Goal: Information Seeking & Learning: Learn about a topic

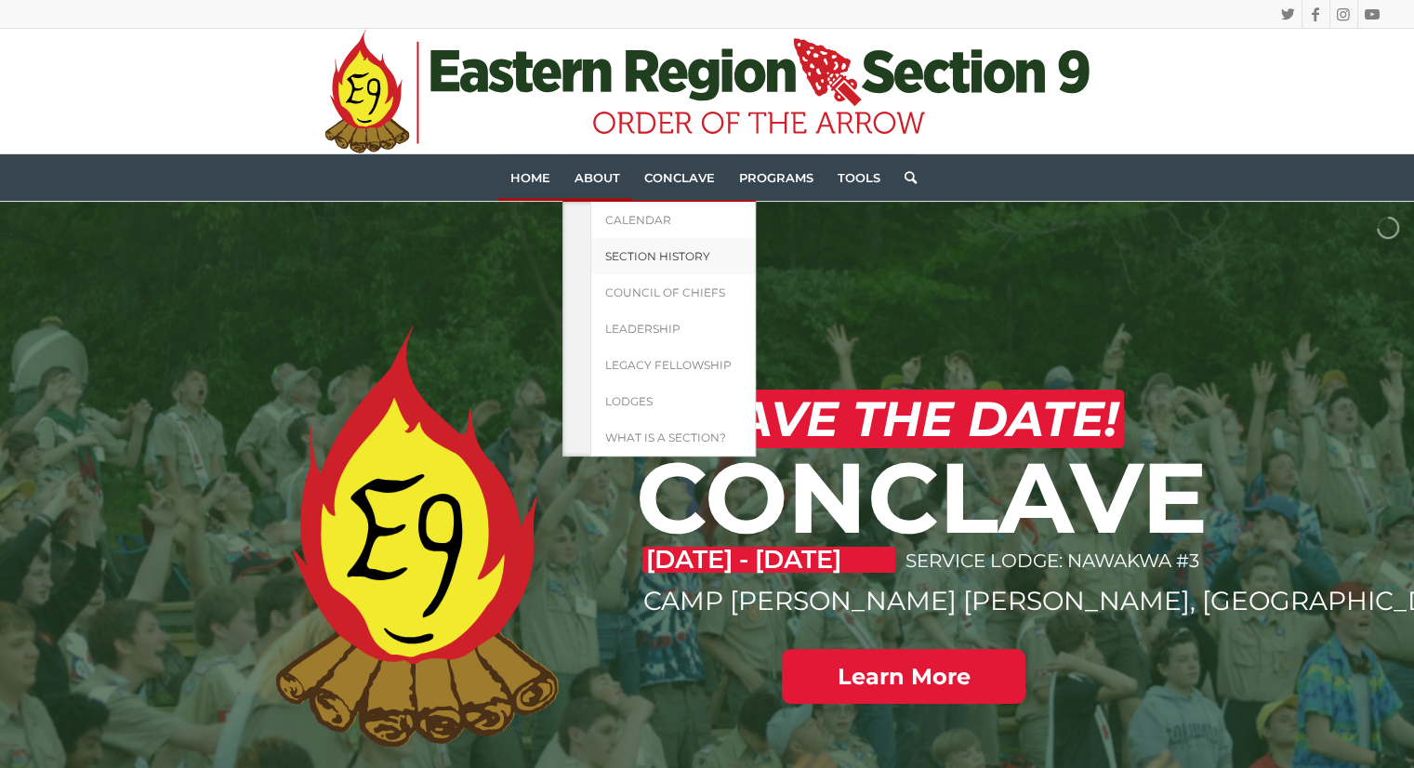
click at [661, 250] on span "Section History" at bounding box center [657, 256] width 105 height 14
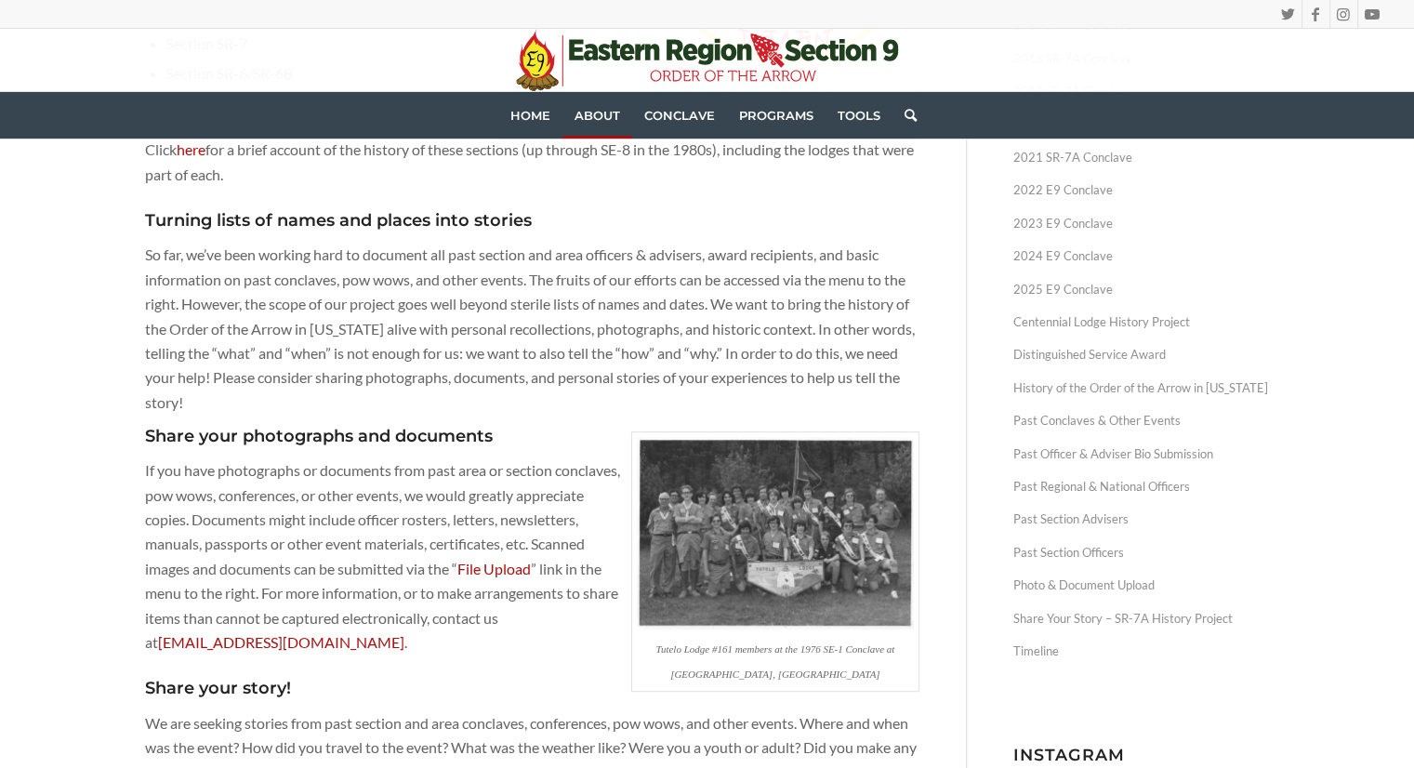
scroll to position [493, 0]
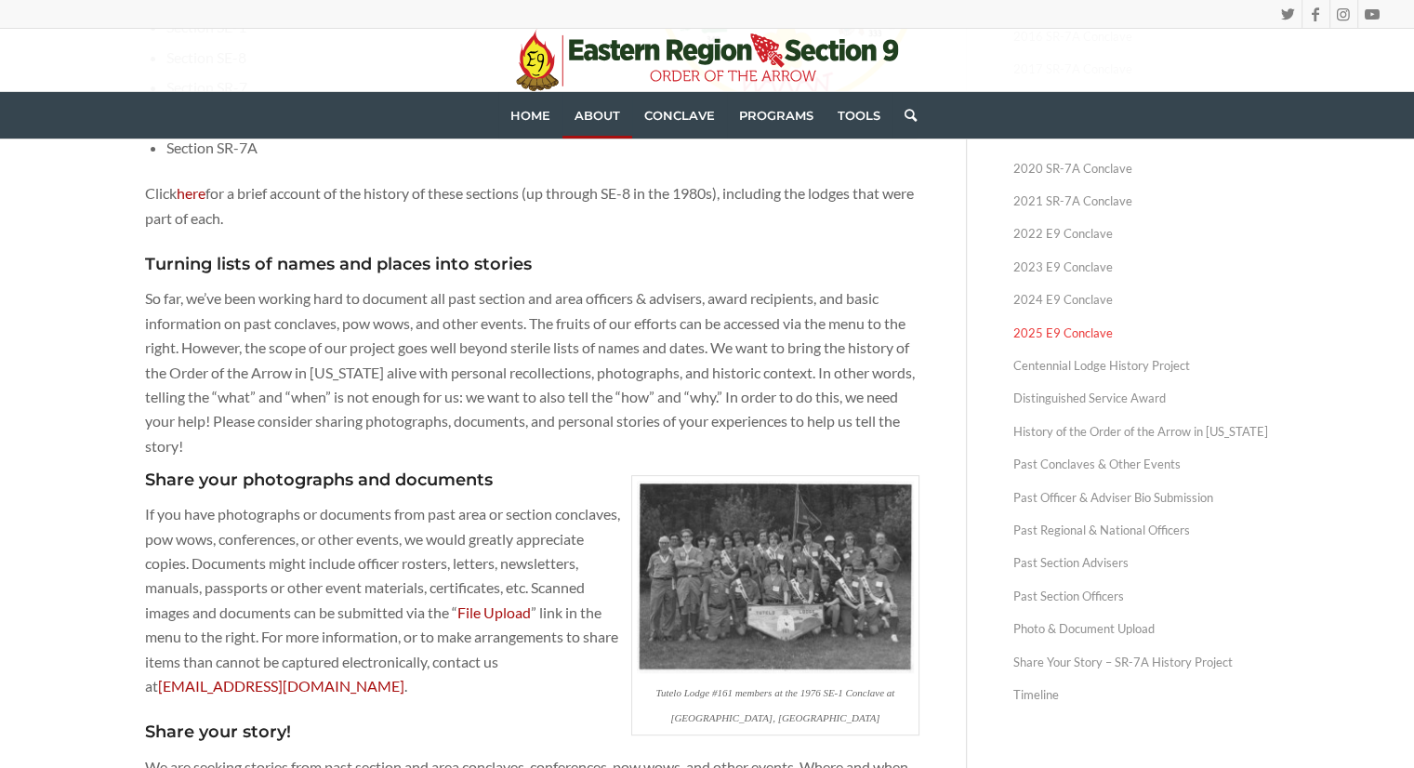
click at [1069, 337] on link "2025 E9 Conclave" at bounding box center [1141, 333] width 257 height 33
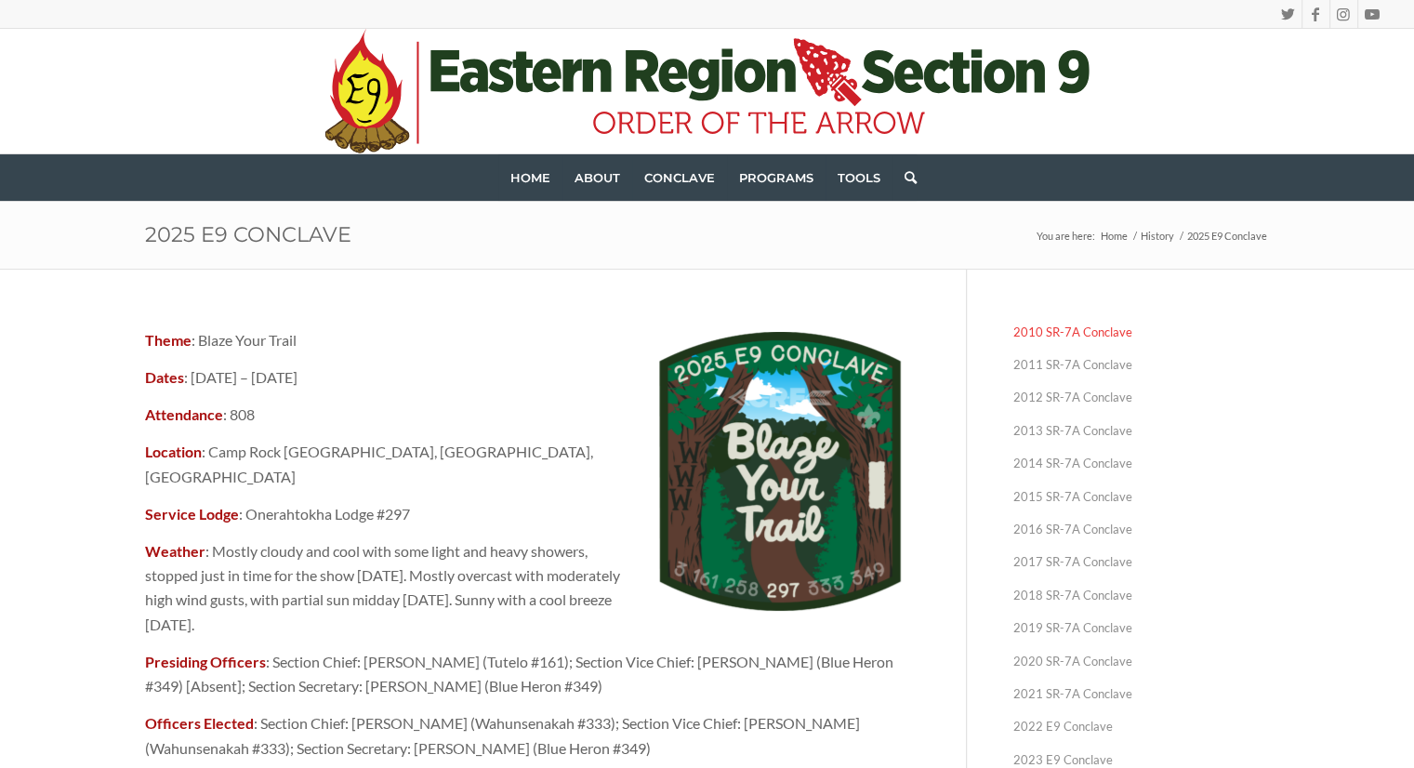
click at [1081, 334] on link "2010 SR-7A Conclave" at bounding box center [1141, 332] width 257 height 33
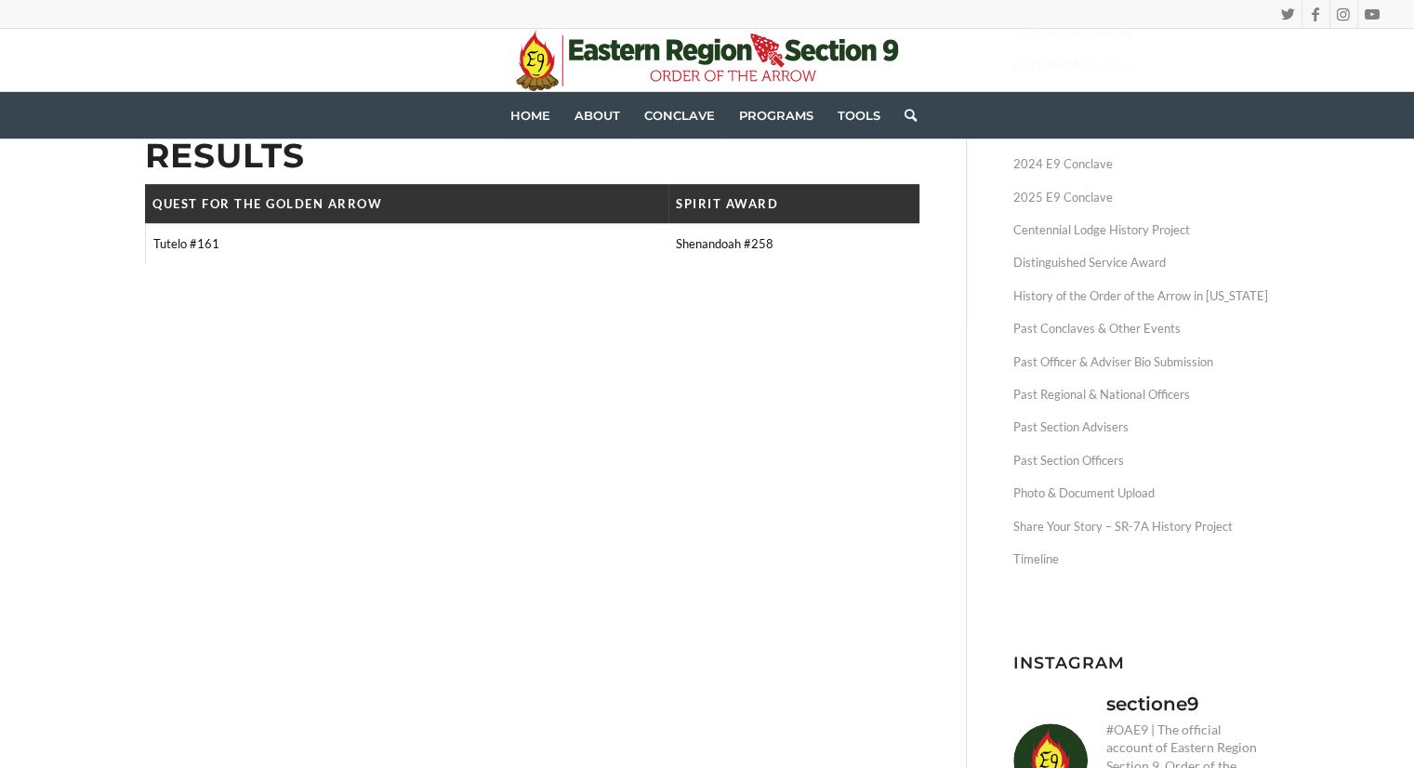
scroll to position [652, 0]
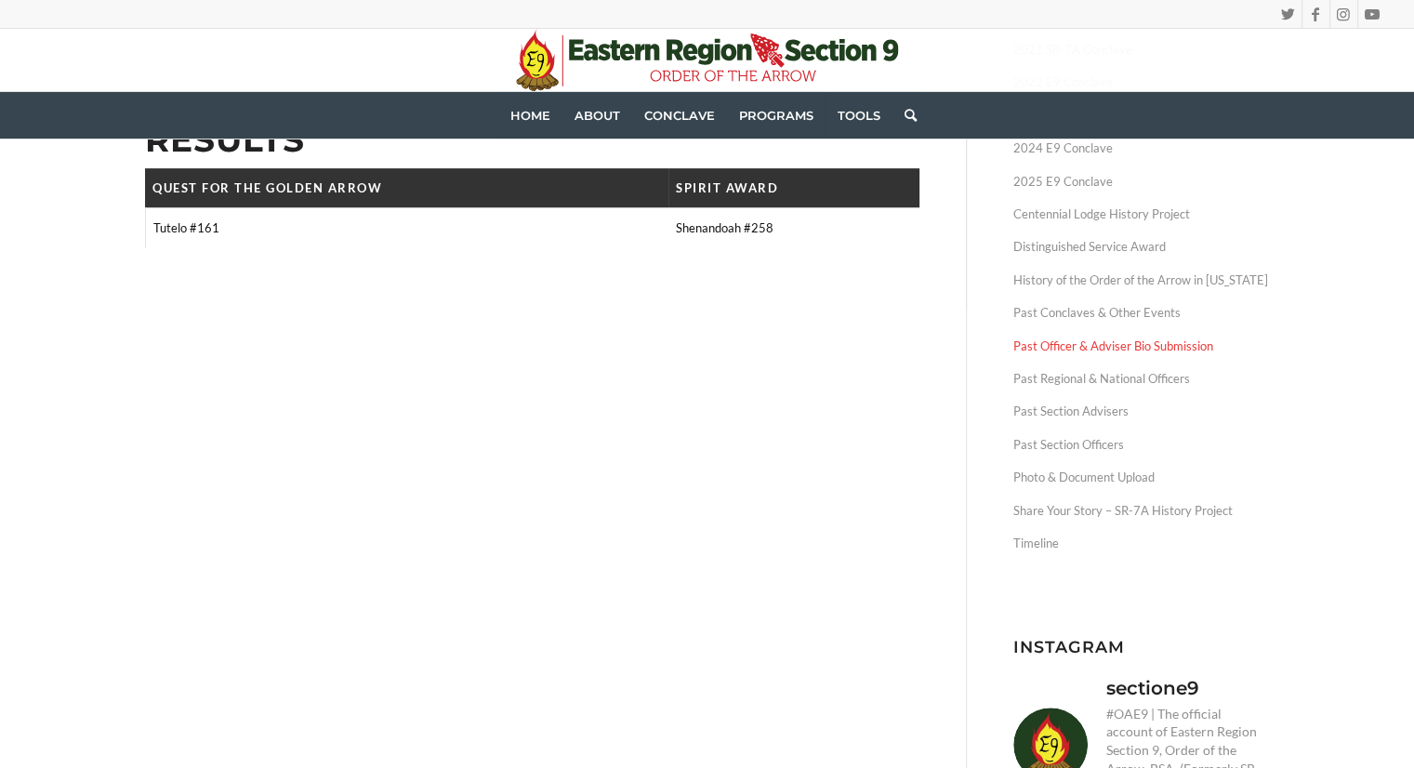
drag, startPoint x: 1111, startPoint y: 444, endPoint x: 1082, endPoint y: 349, distance: 99.1
click at [1082, 349] on link "Past Officer & Adviser Bio Submission" at bounding box center [1141, 346] width 257 height 33
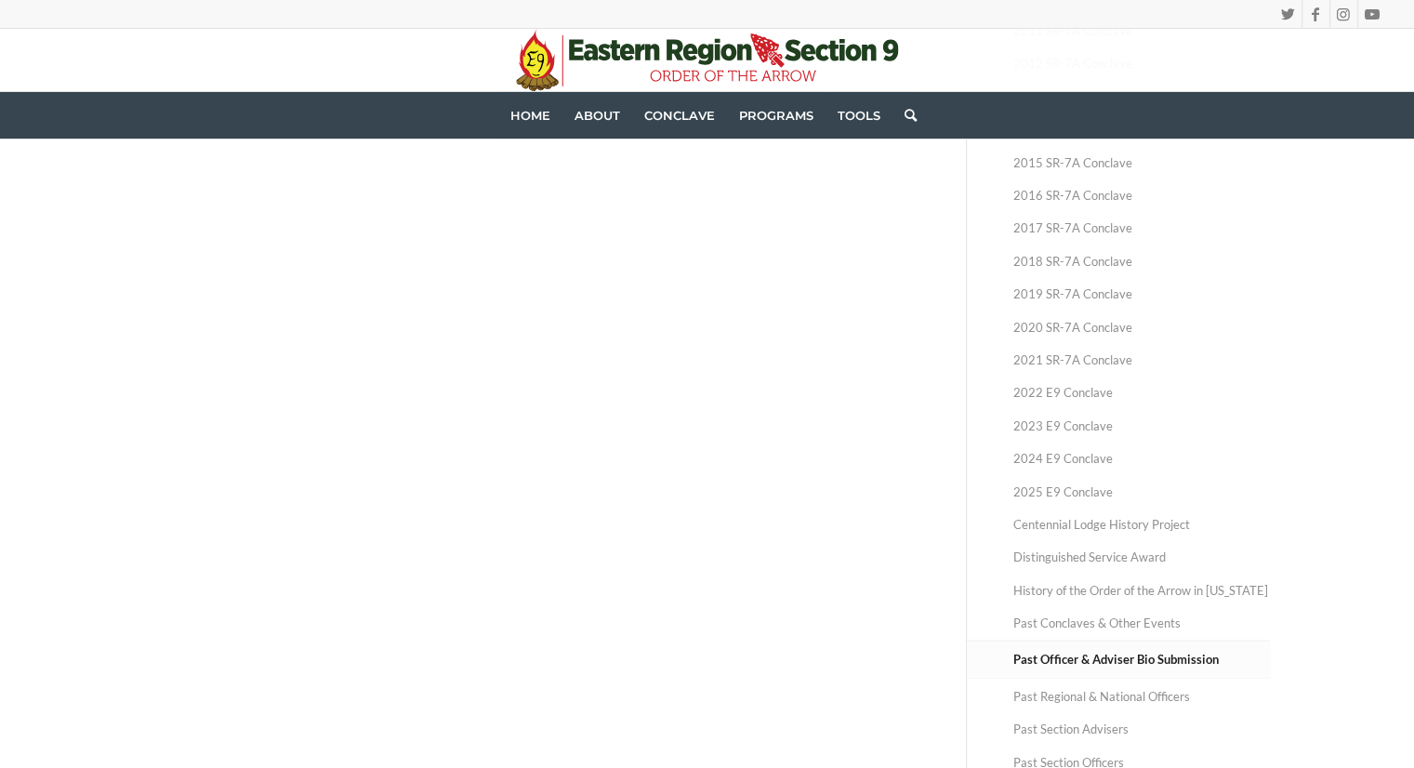
scroll to position [336, 0]
click at [1111, 753] on link "Past Section Officers" at bounding box center [1141, 761] width 257 height 33
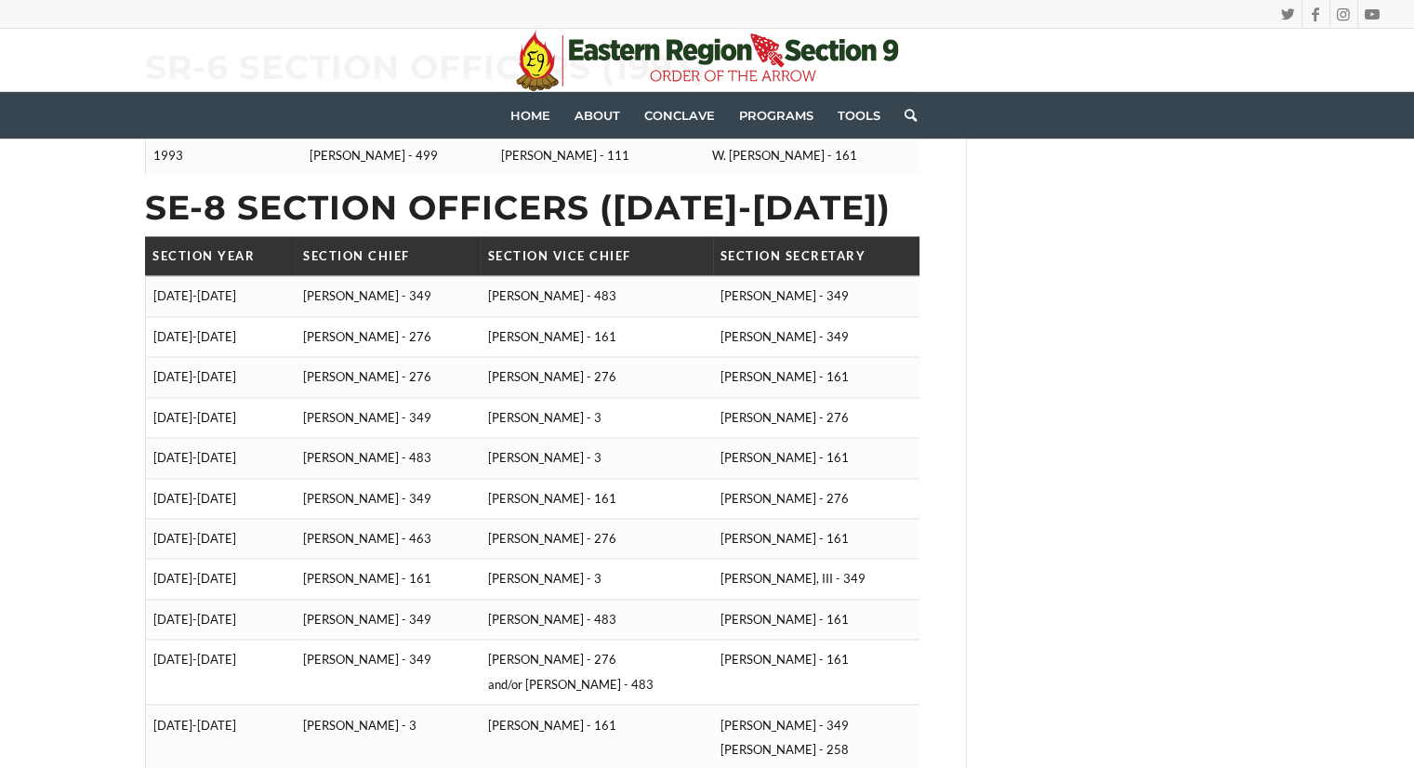
scroll to position [2852, 0]
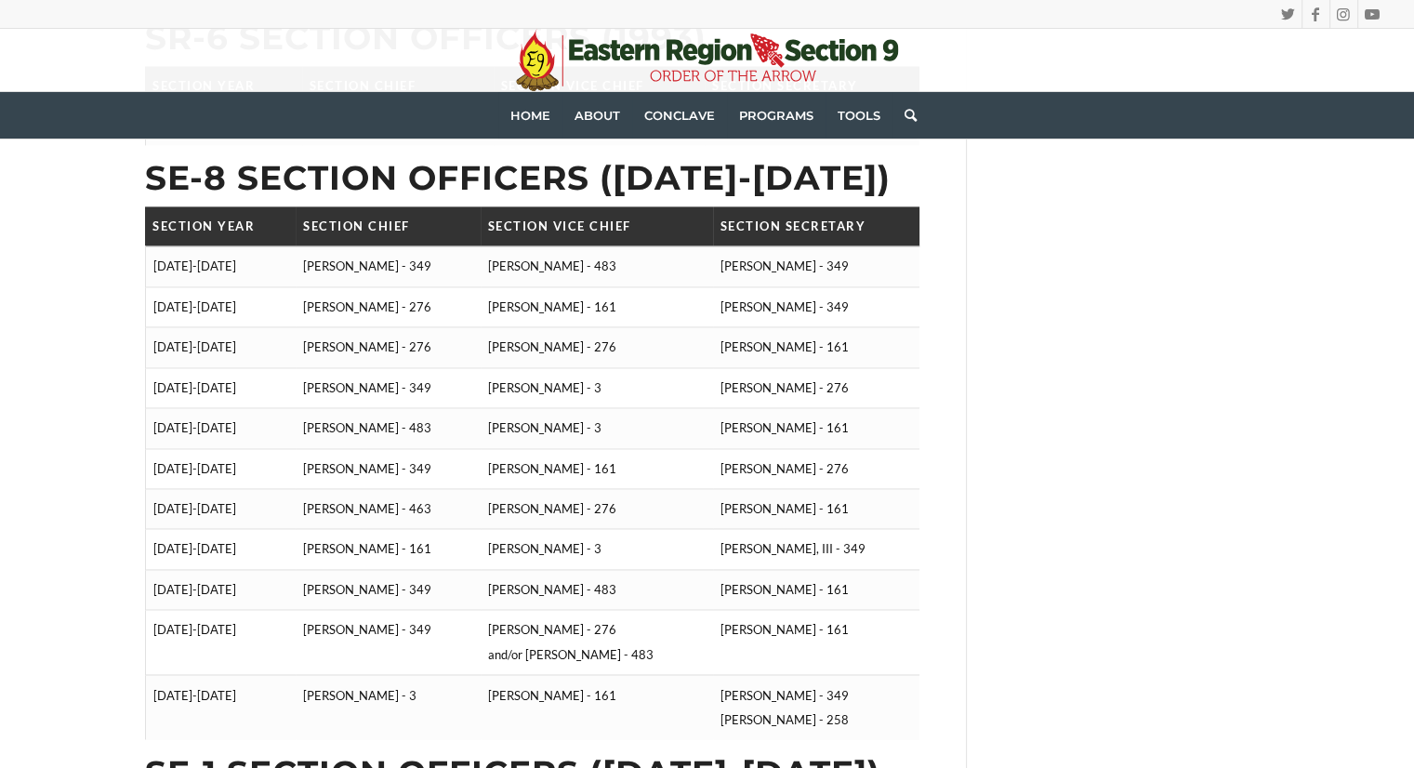
drag, startPoint x: 1421, startPoint y: 477, endPoint x: 1279, endPoint y: 308, distance: 221.0
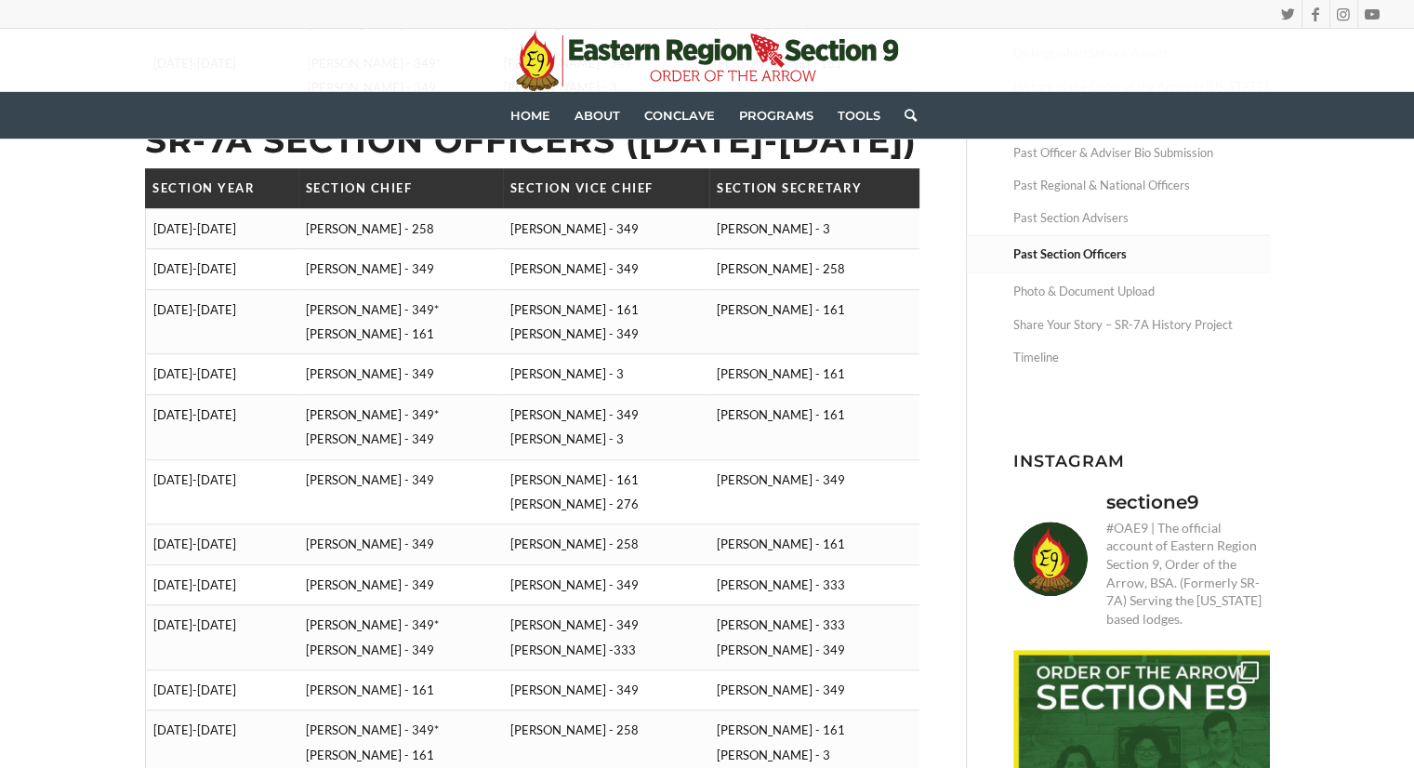
scroll to position [402, 0]
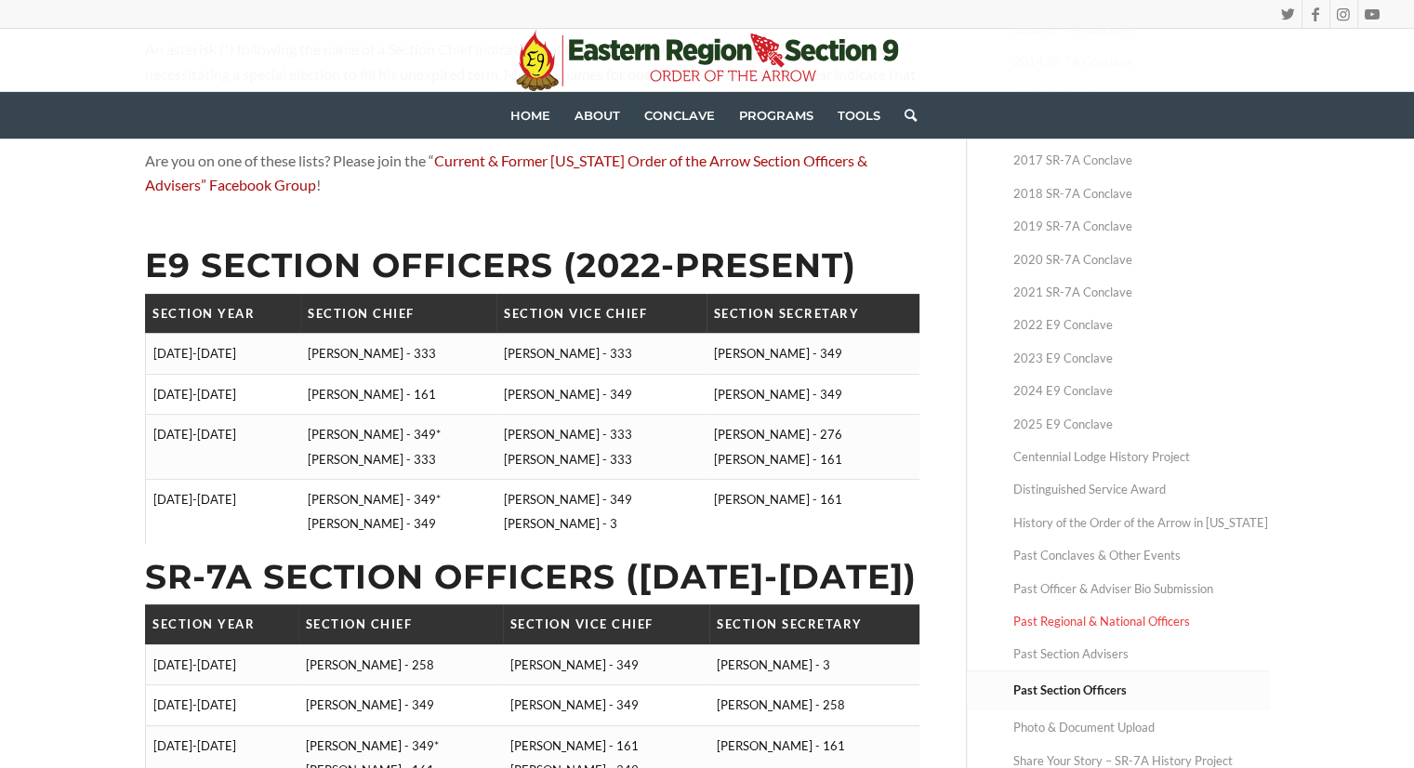
click at [1121, 626] on link "Past Regional & National Officers" at bounding box center [1141, 621] width 257 height 33
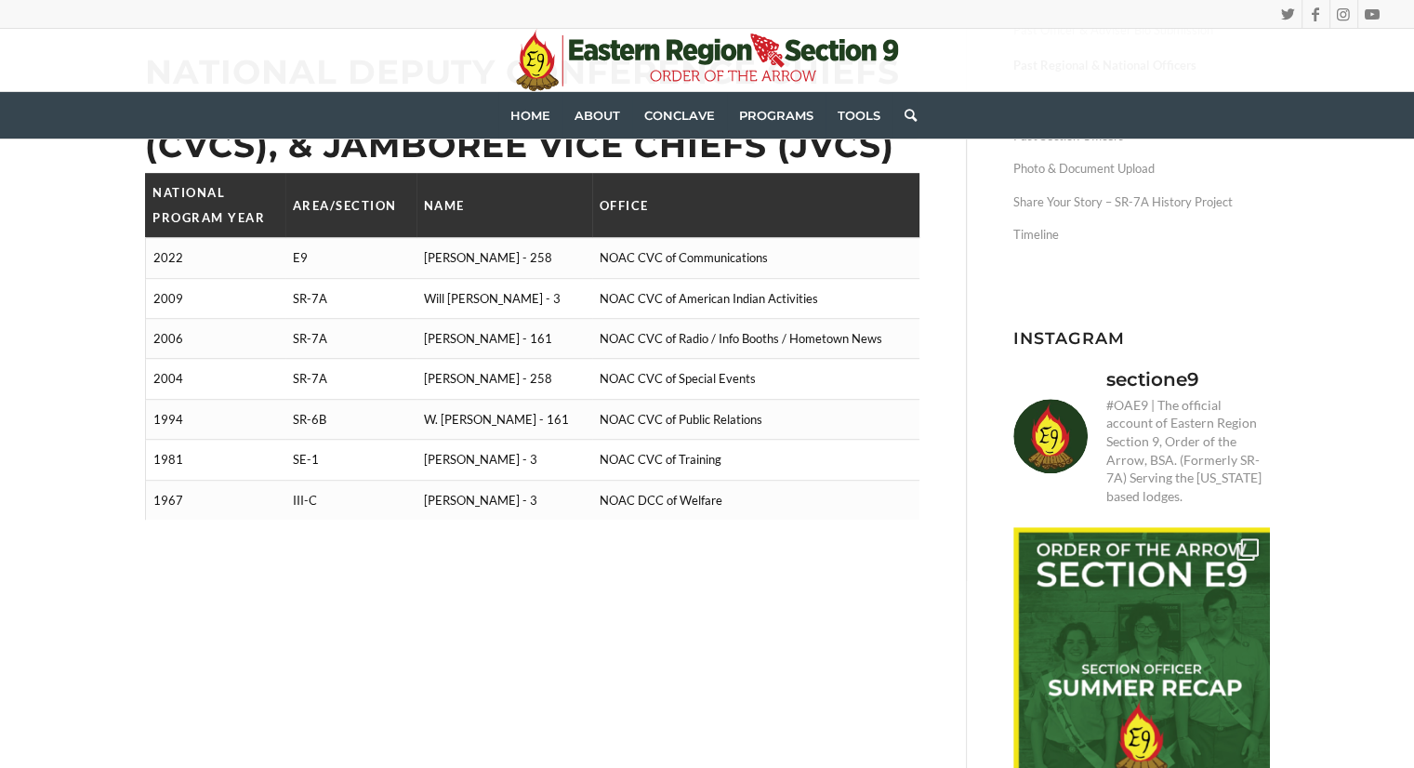
scroll to position [957, 0]
